Goal: Information Seeking & Learning: Learn about a topic

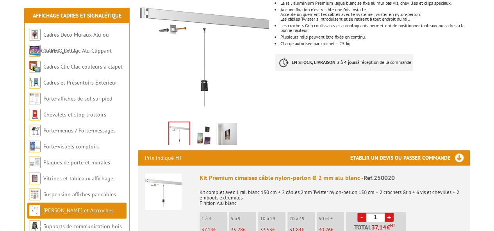
scroll to position [160, 0]
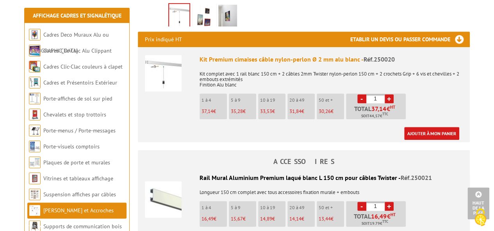
scroll to position [262, 0]
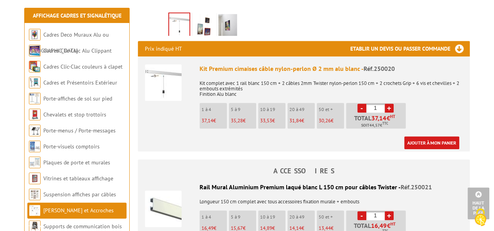
click at [172, 76] on img at bounding box center [163, 82] width 37 height 37
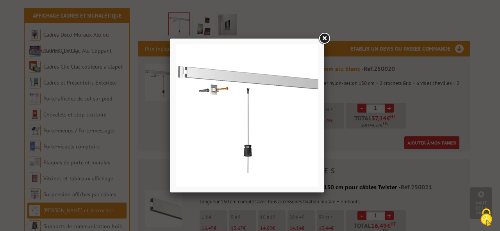
click at [291, 145] on img at bounding box center [247, 116] width 142 height 142
drag, startPoint x: 258, startPoint y: 167, endPoint x: 230, endPoint y: 160, distance: 29.2
click at [230, 160] on img at bounding box center [247, 116] width 142 height 142
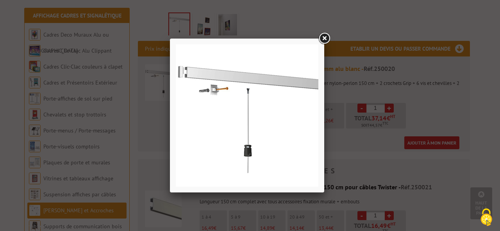
click at [230, 160] on img at bounding box center [247, 116] width 142 height 142
click at [323, 36] on link at bounding box center [324, 39] width 14 height 14
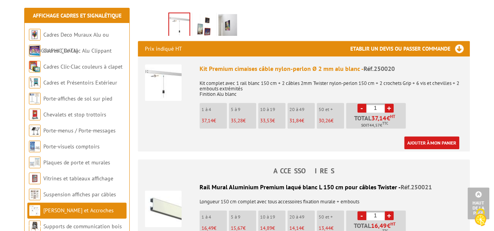
click at [170, 77] on img at bounding box center [163, 82] width 37 height 37
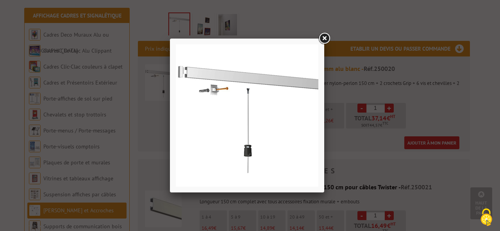
click at [326, 37] on link at bounding box center [324, 39] width 14 height 14
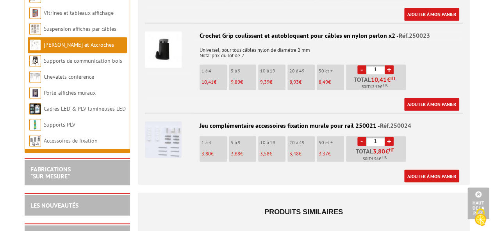
scroll to position [587, 0]
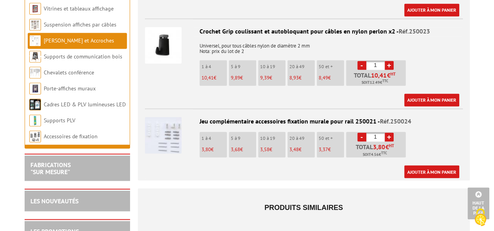
click at [154, 130] on img at bounding box center [163, 135] width 37 height 37
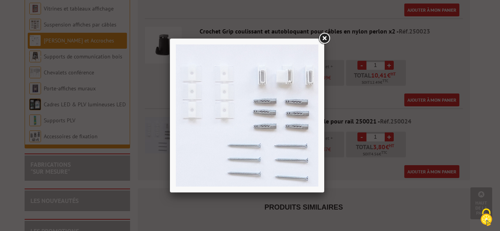
click at [326, 37] on link at bounding box center [324, 39] width 14 height 14
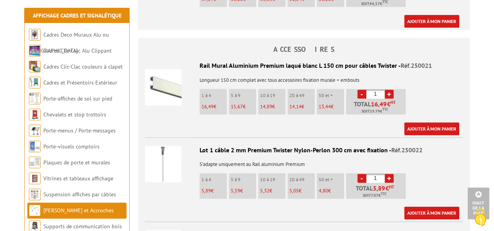
scroll to position [387, 0]
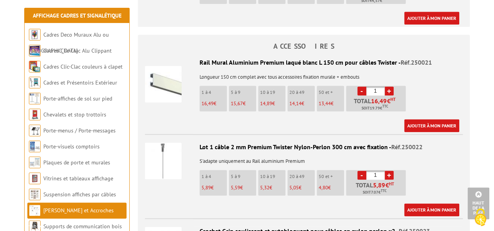
drag, startPoint x: 493, startPoint y: 105, endPoint x: 498, endPoint y: 105, distance: 5.9
click at [493, 105] on html "Nos équipes sont à votre service du lundi au vendredi de 8h30 à 12h30 et de 13h…" at bounding box center [247, 194] width 494 height 1162
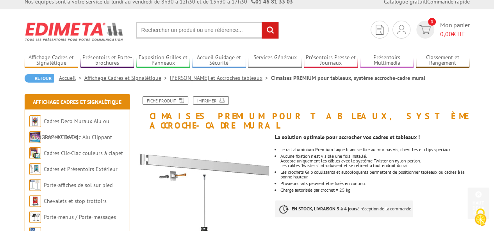
scroll to position [0, 0]
